Goal: Information Seeking & Learning: Check status

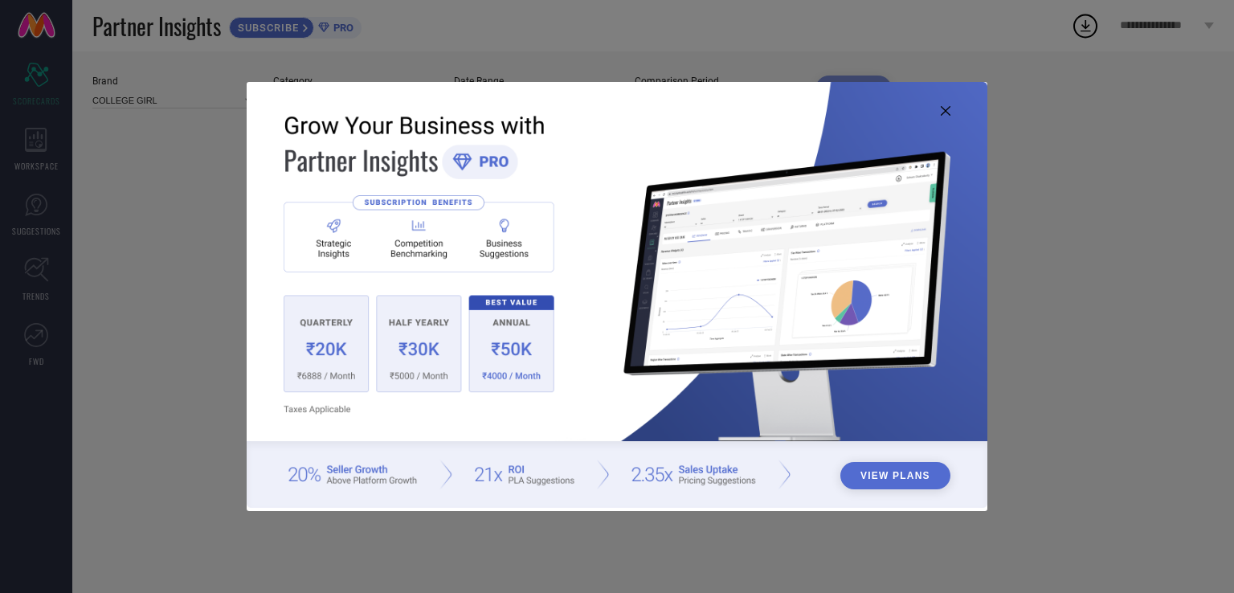
type input "All"
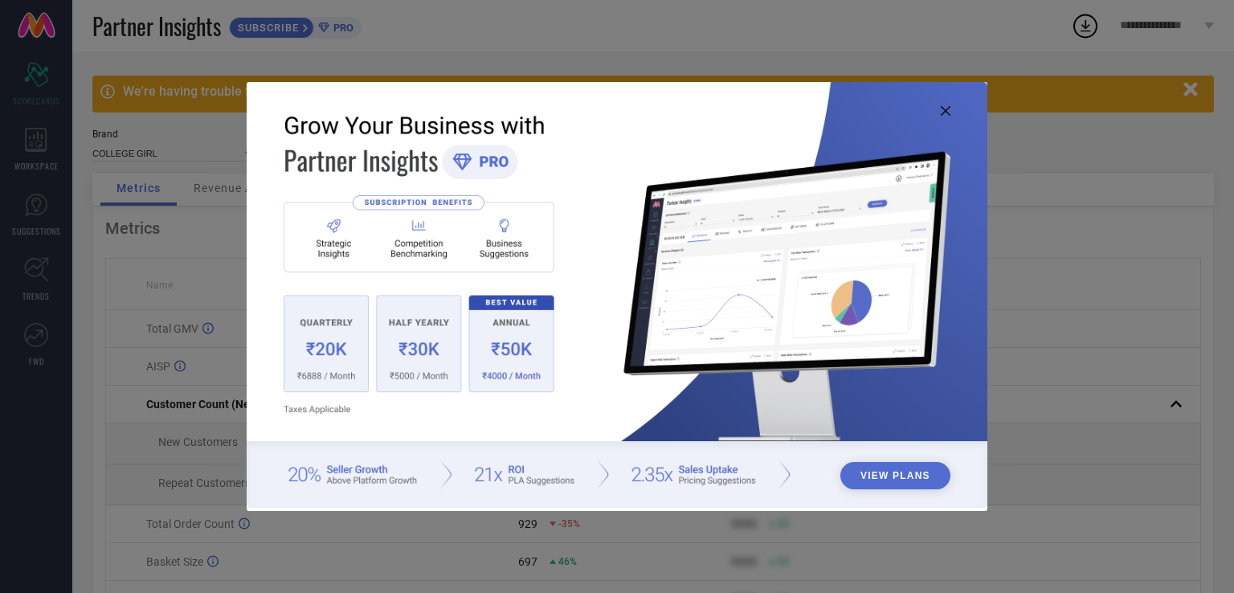
click at [947, 113] on icon at bounding box center [946, 111] width 10 height 10
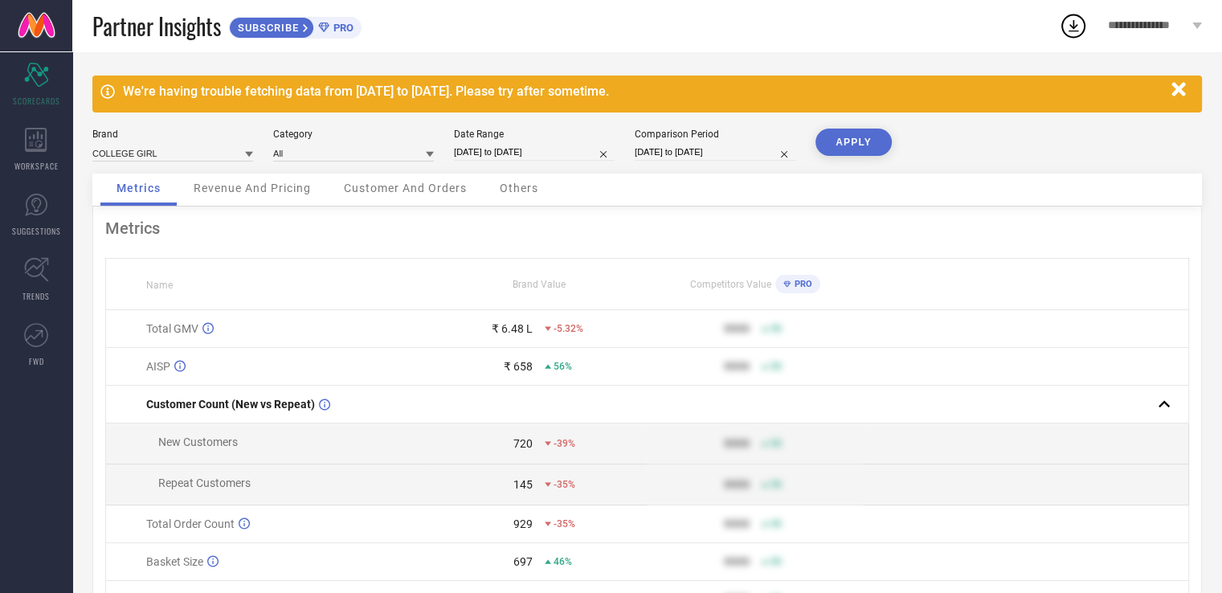
click at [545, 157] on input "[DATE] to [DATE]" at bounding box center [534, 152] width 161 height 17
select select "7"
select select "2025"
select select "8"
select select "2025"
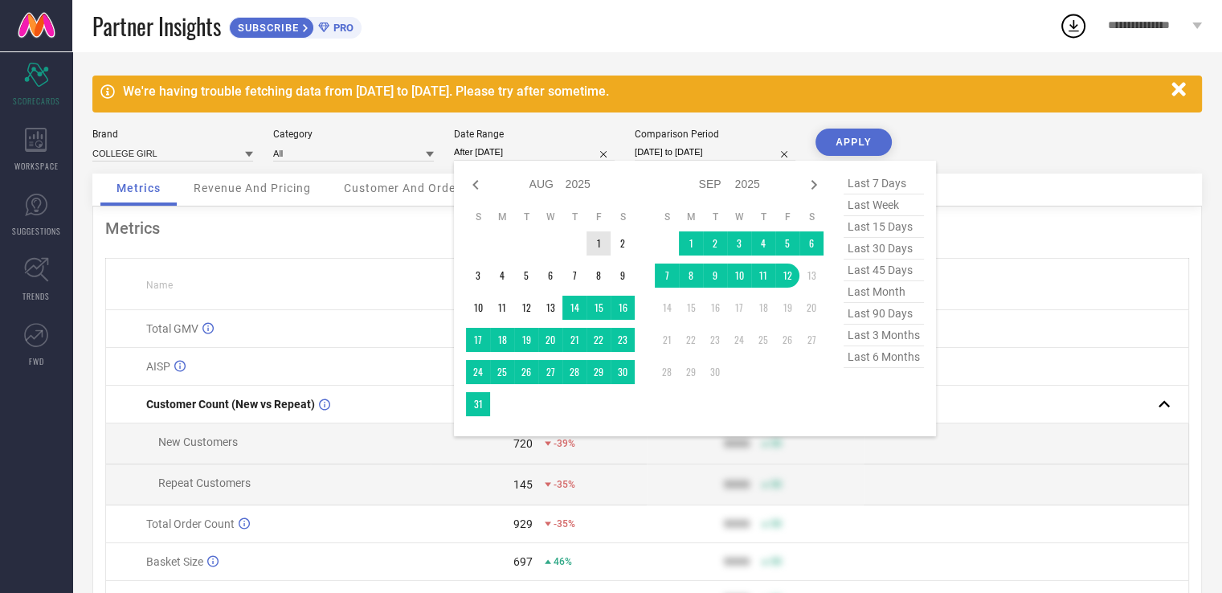
click at [600, 242] on td "1" at bounding box center [599, 243] width 24 height 24
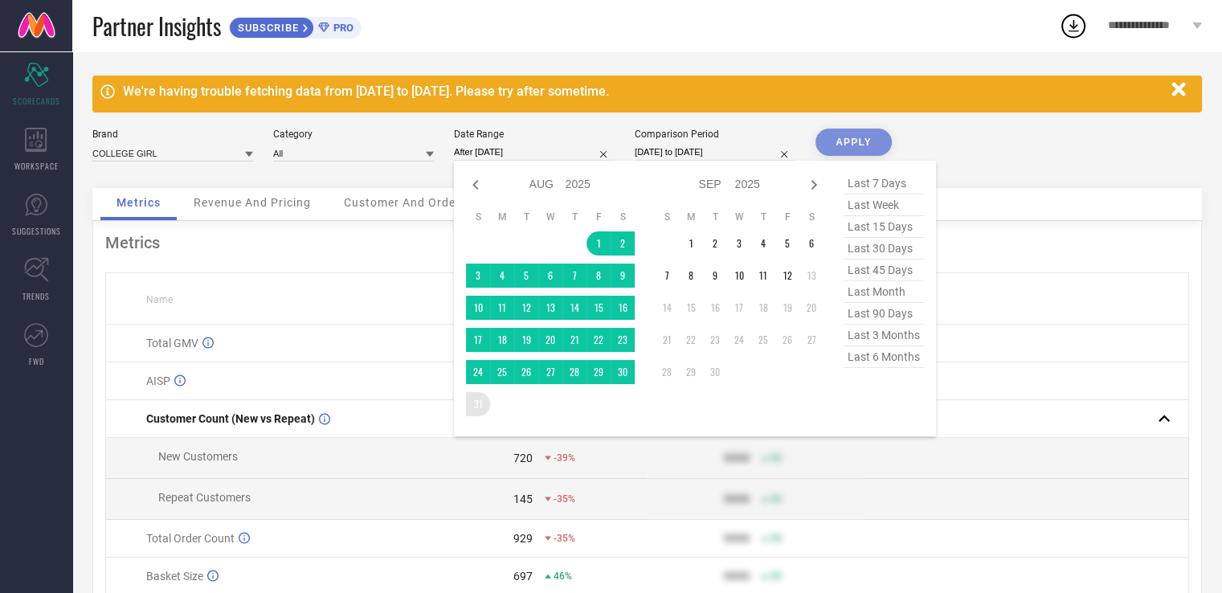
type input "[DATE] to [DATE]"
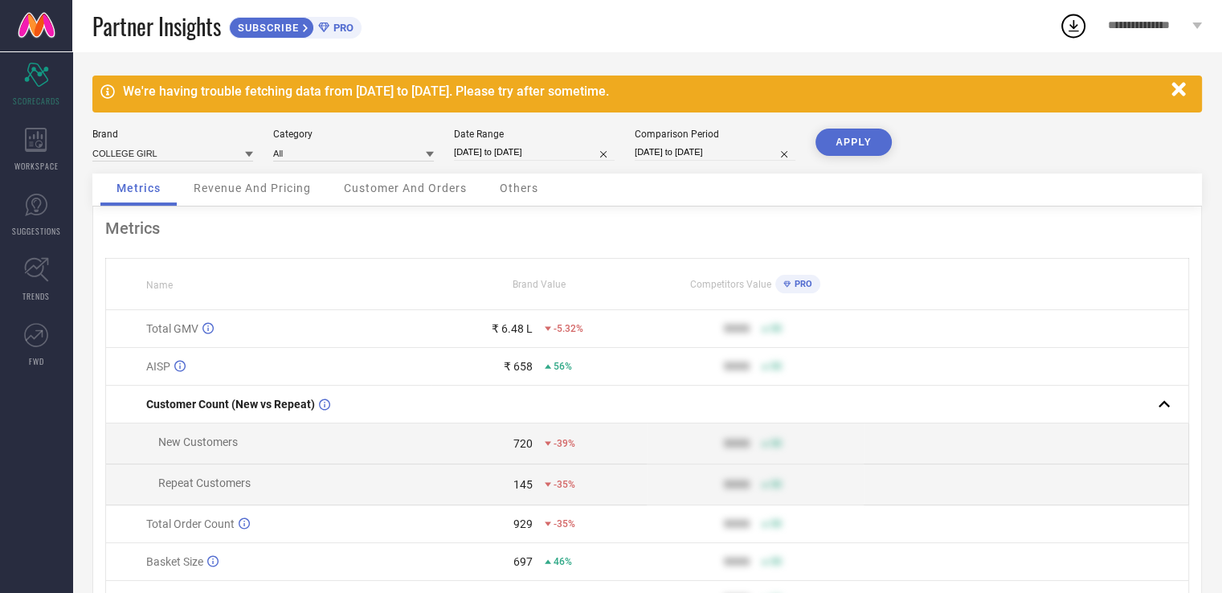
click at [854, 148] on button "APPLY" at bounding box center [854, 142] width 76 height 27
select select "7"
select select "2024"
select select "8"
select select "2024"
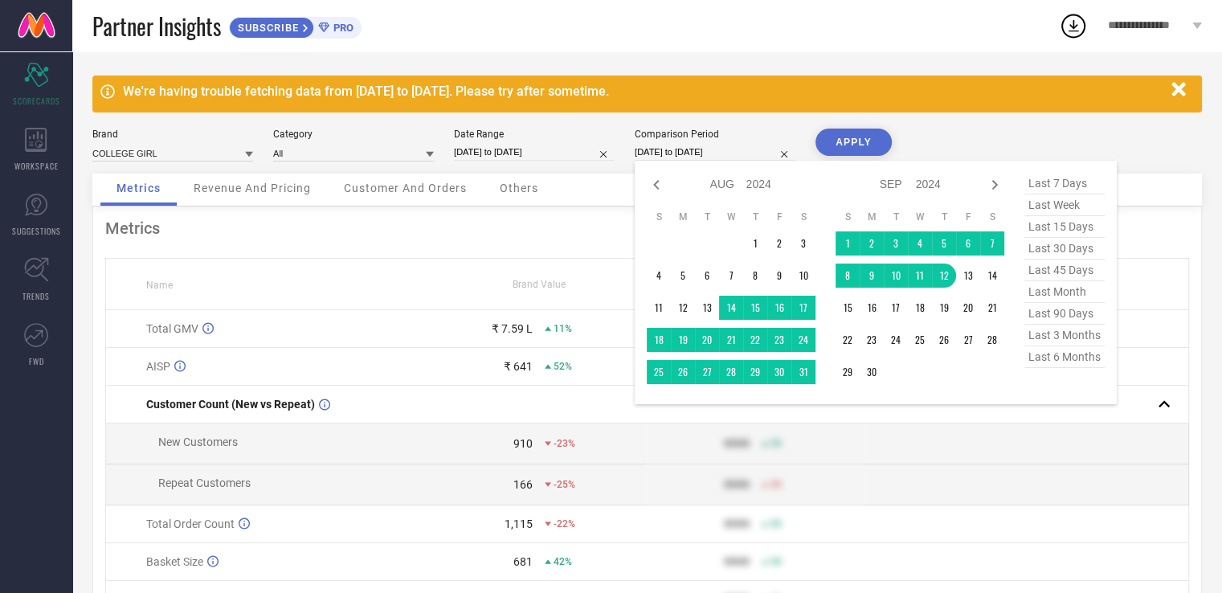
click at [699, 158] on input "[DATE] to [DATE]" at bounding box center [715, 152] width 161 height 17
click at [656, 187] on icon at bounding box center [656, 185] width 6 height 10
select select "6"
select select "2024"
select select "7"
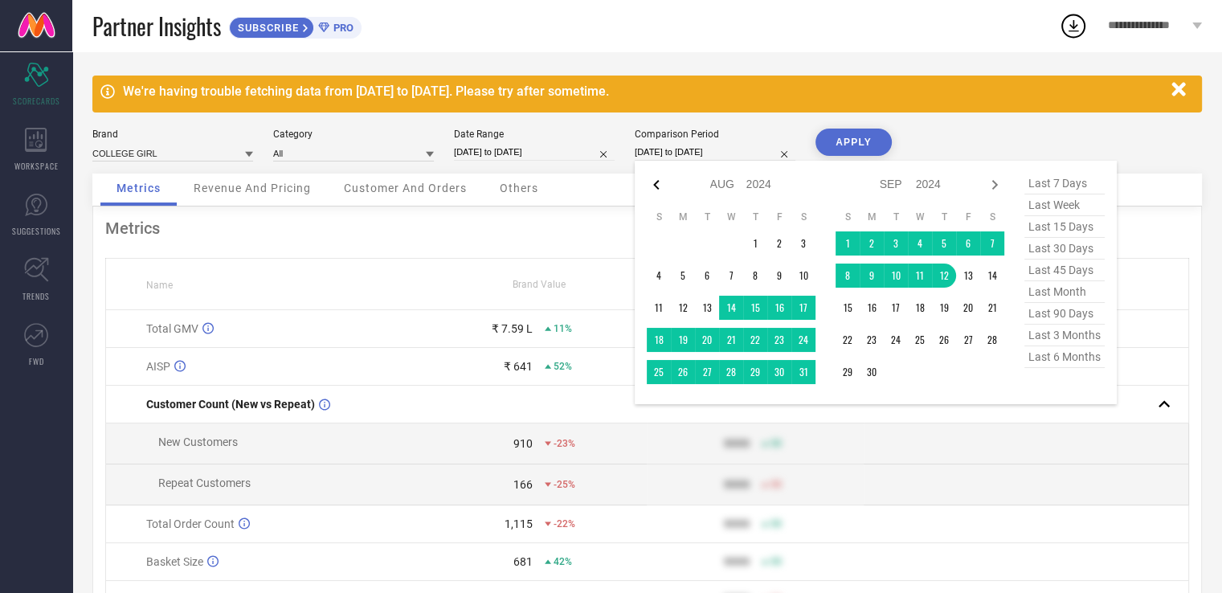
select select "2024"
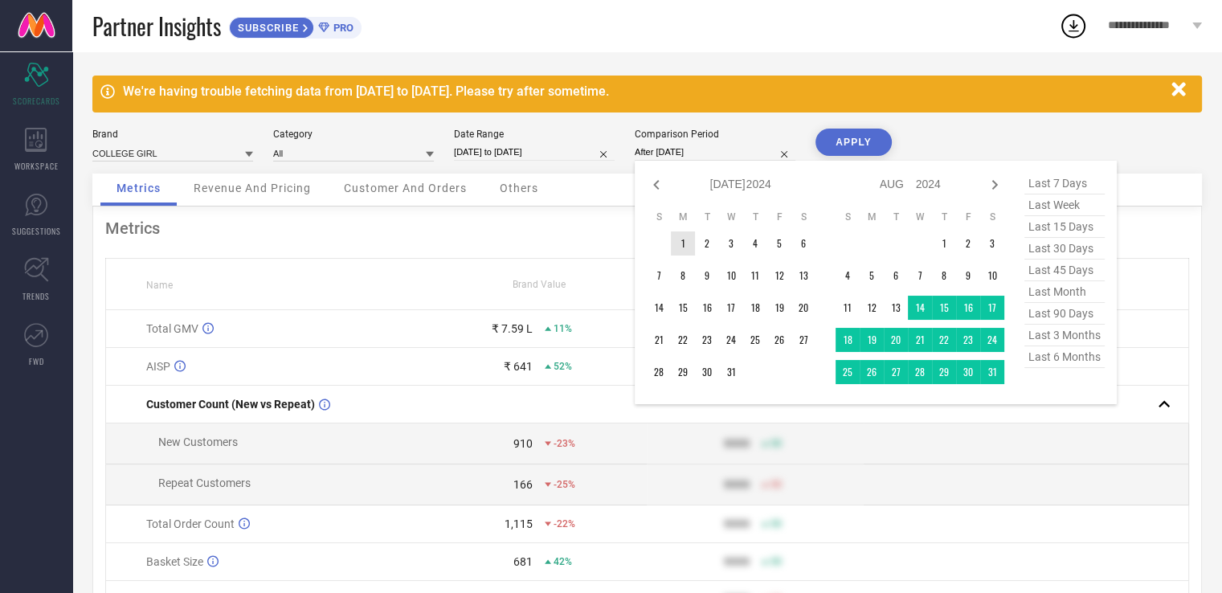
click at [692, 243] on td "1" at bounding box center [683, 243] width 24 height 24
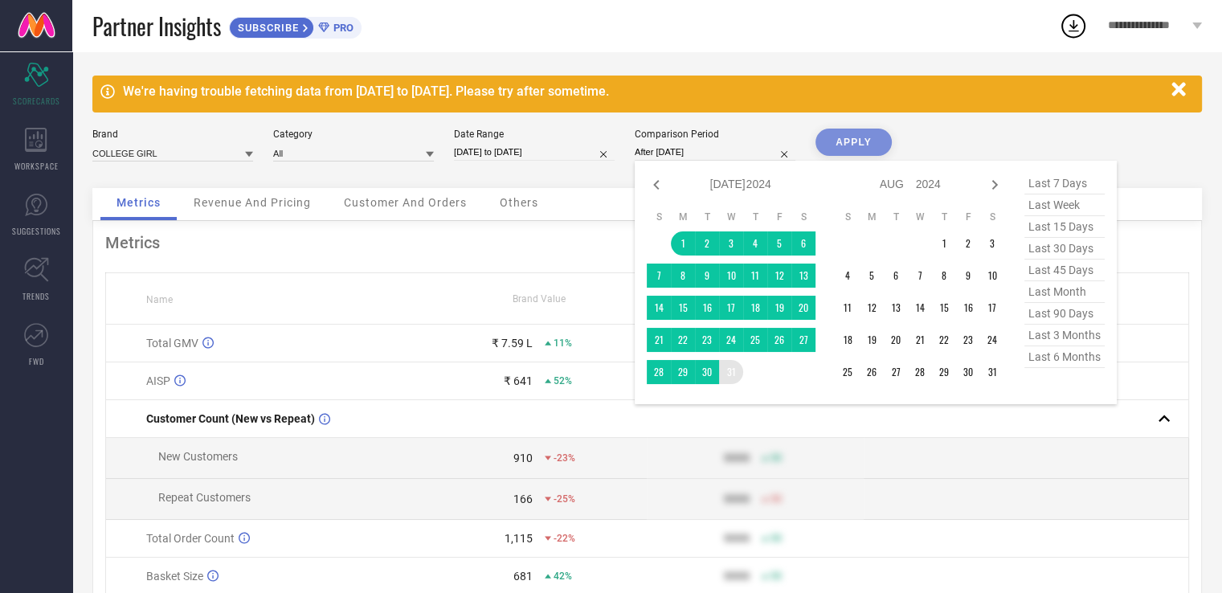
type input "[DATE] to [DATE]"
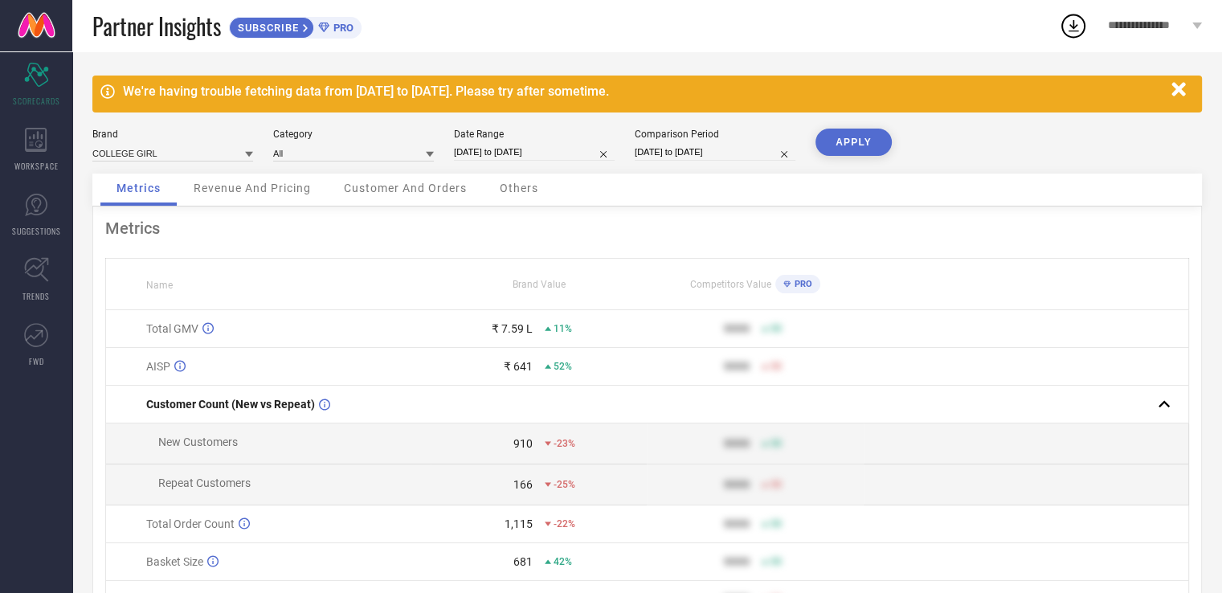
click at [851, 155] on button "APPLY" at bounding box center [854, 142] width 76 height 27
click at [795, 287] on span "PRO" at bounding box center [802, 284] width 22 height 10
click at [720, 285] on span "Competitors Value" at bounding box center [730, 284] width 81 height 11
drag, startPoint x: 720, startPoint y: 285, endPoint x: 752, endPoint y: 330, distance: 55.3
click at [720, 287] on span "Competitors Value" at bounding box center [730, 284] width 81 height 11
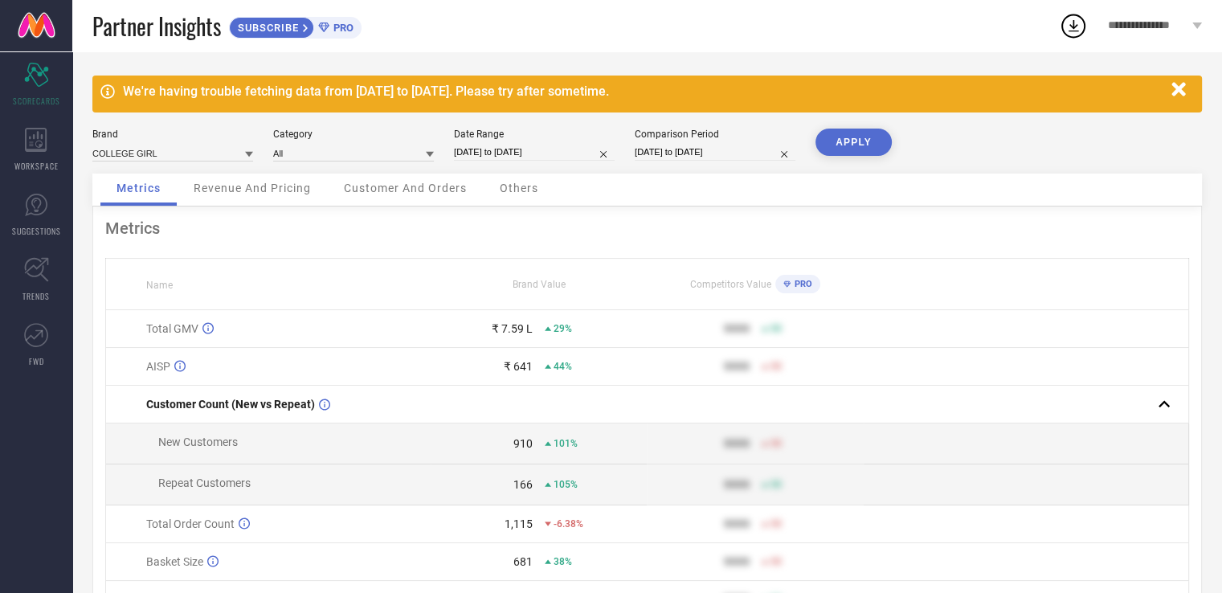
click at [752, 330] on div "9999 50" at bounding box center [755, 328] width 215 height 13
click at [244, 197] on div "Revenue And Pricing" at bounding box center [252, 190] width 149 height 32
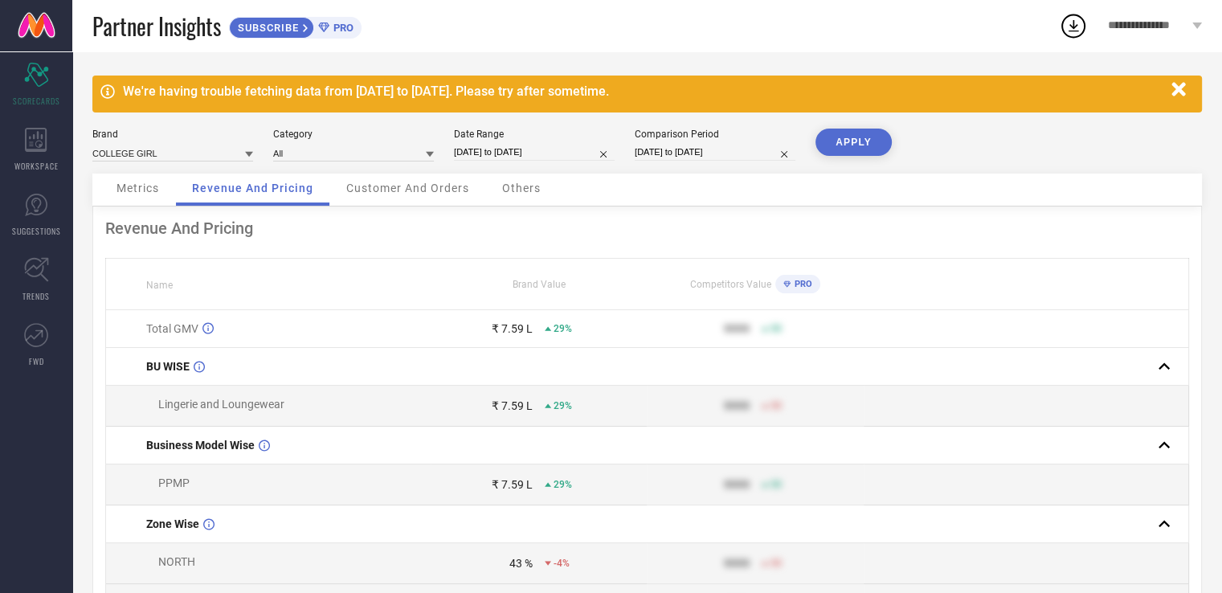
click at [143, 191] on span "Metrics" at bounding box center [138, 188] width 43 height 13
